Goal: Information Seeking & Learning: Learn about a topic

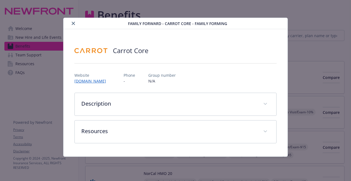
click at [71, 20] on button "close" at bounding box center [73, 23] width 7 height 7
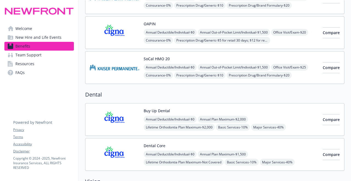
scroll to position [192, 0]
